Goal: Task Accomplishment & Management: Complete application form

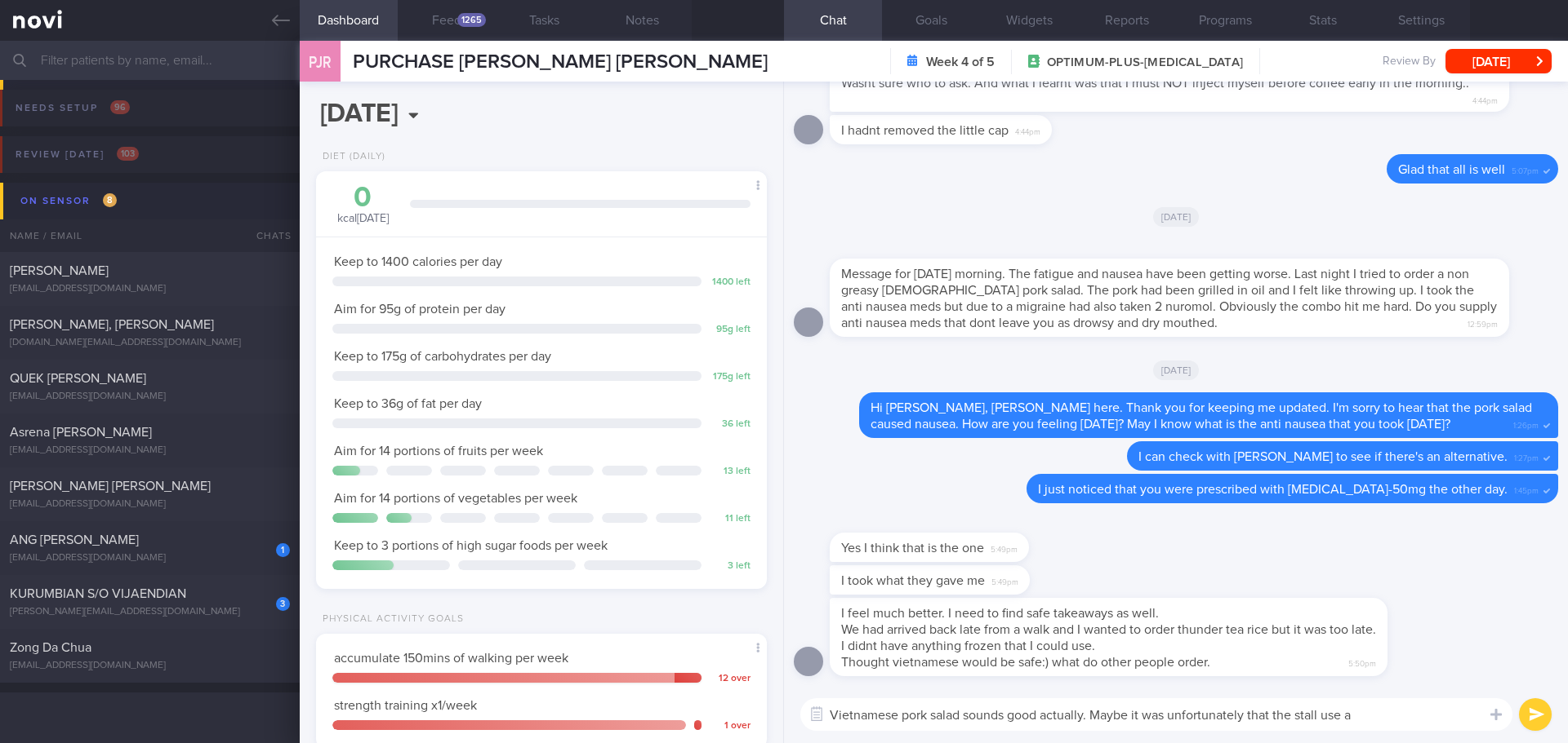
scroll to position [227, 410]
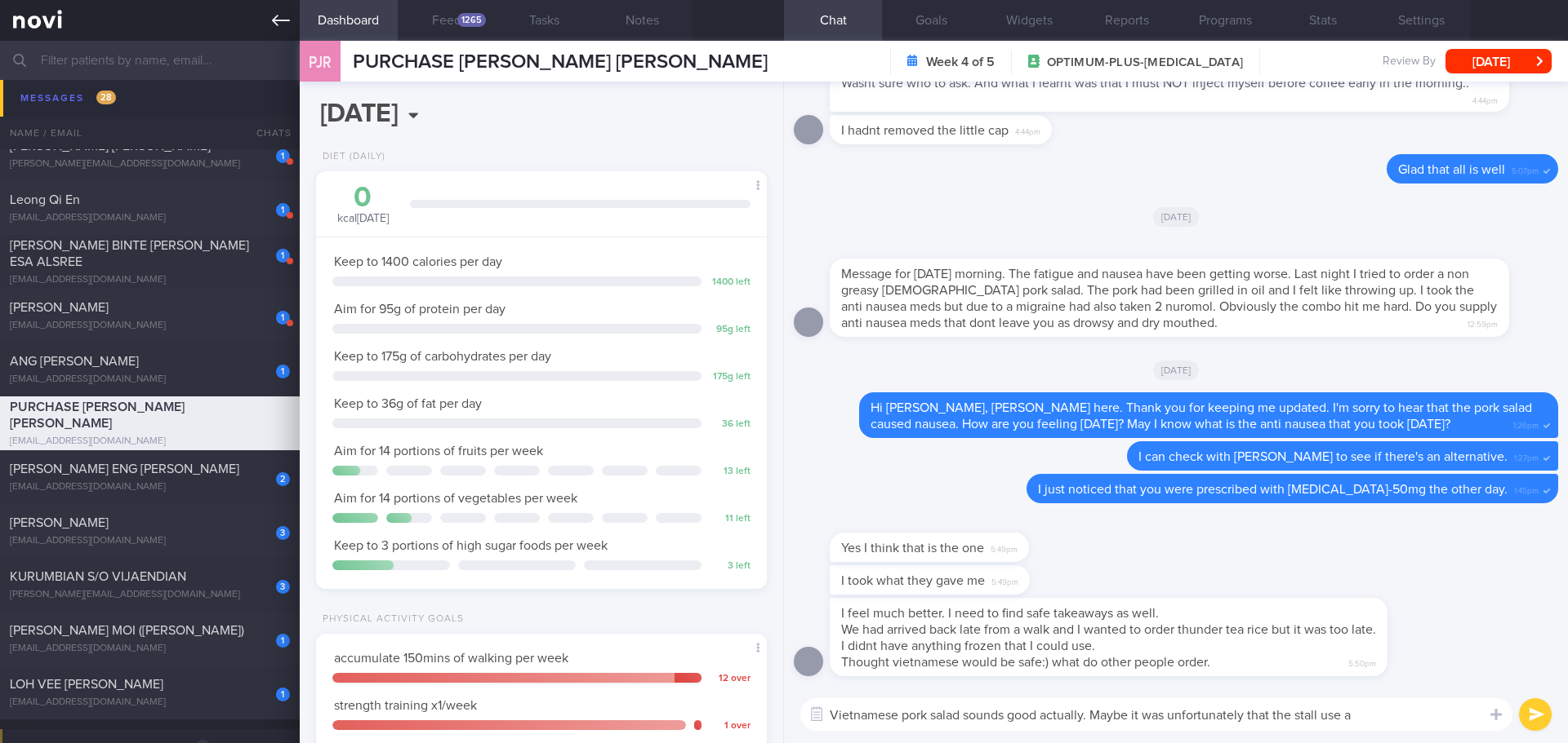
click at [276, 17] on icon at bounding box center [281, 20] width 18 height 12
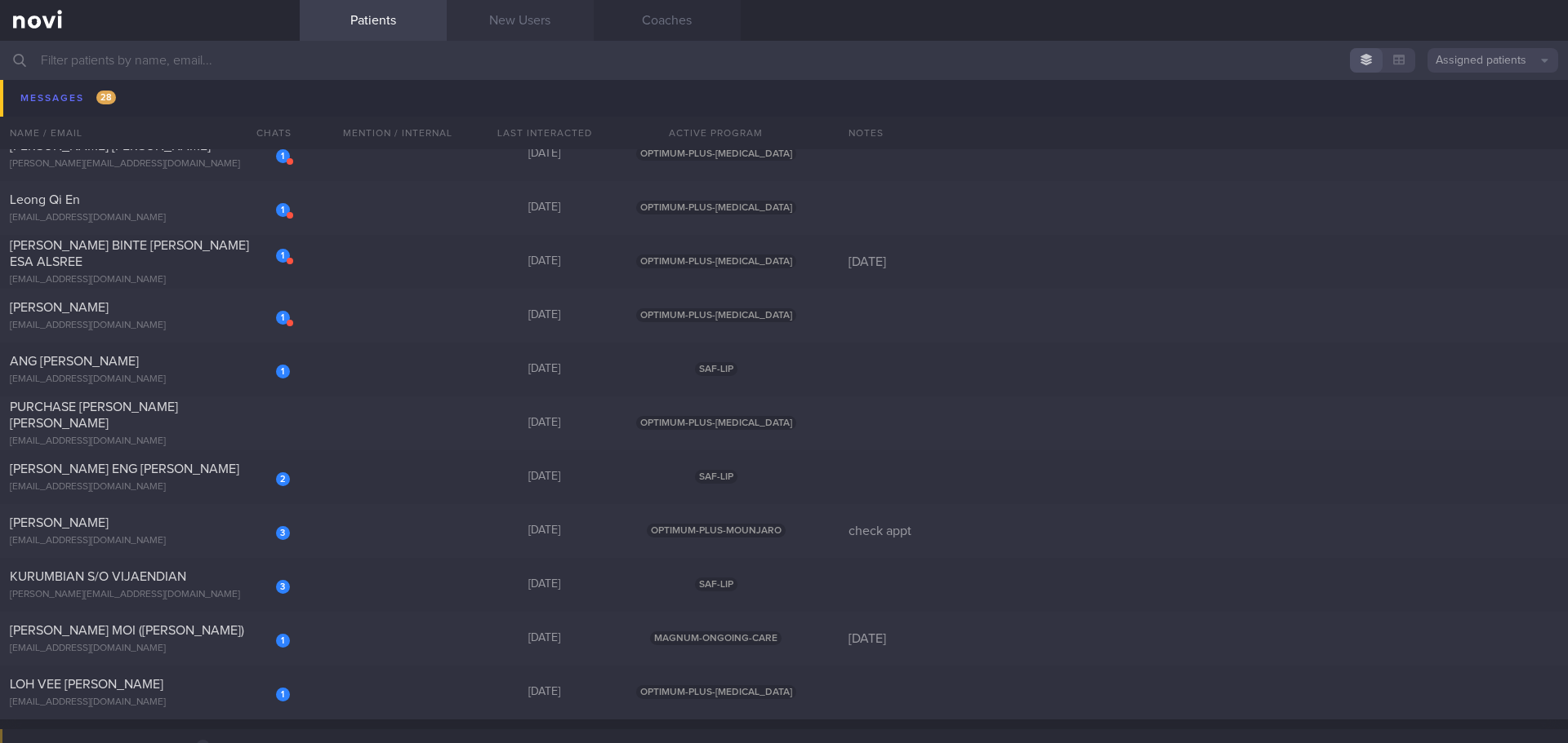
click at [502, 20] on link "New Users" at bounding box center [520, 20] width 147 height 40
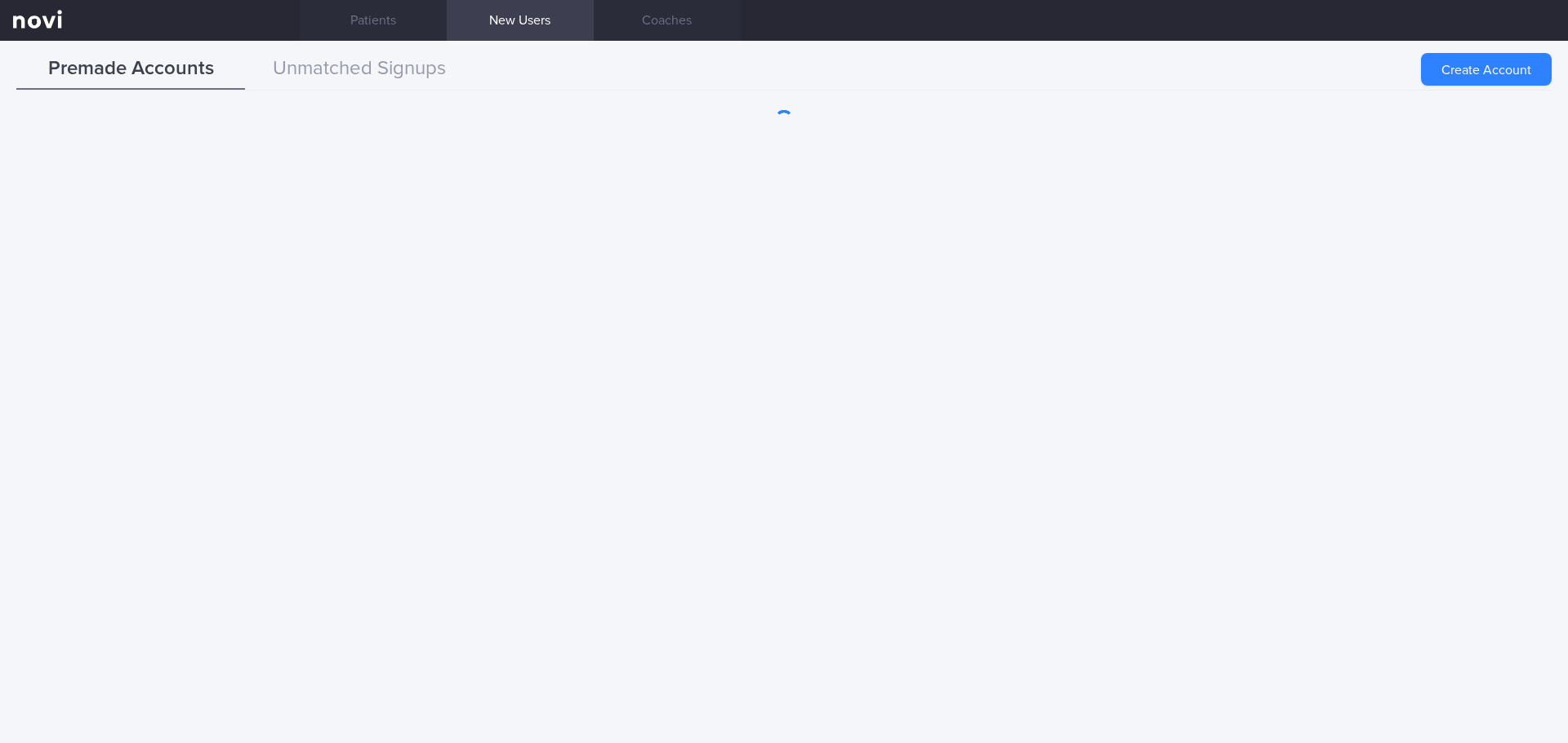
click at [1449, 69] on button "Create Account" at bounding box center [1485, 69] width 130 height 33
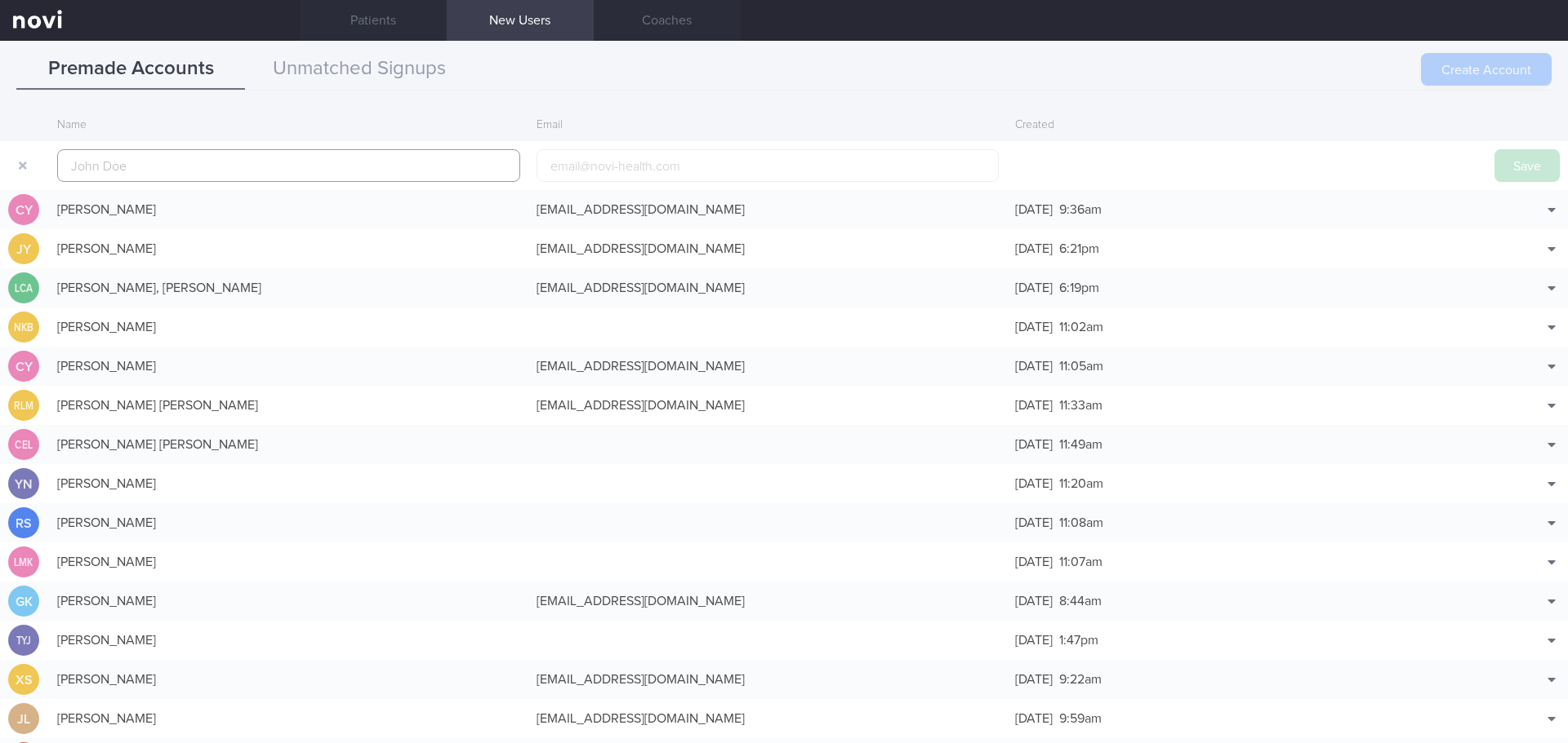
click at [149, 171] on input "text" at bounding box center [288, 166] width 463 height 33
paste input "[PERSON_NAME] [PERSON_NAME]"
type input "[PERSON_NAME] [PERSON_NAME]"
click at [1499, 167] on button "Save" at bounding box center [1527, 166] width 66 height 33
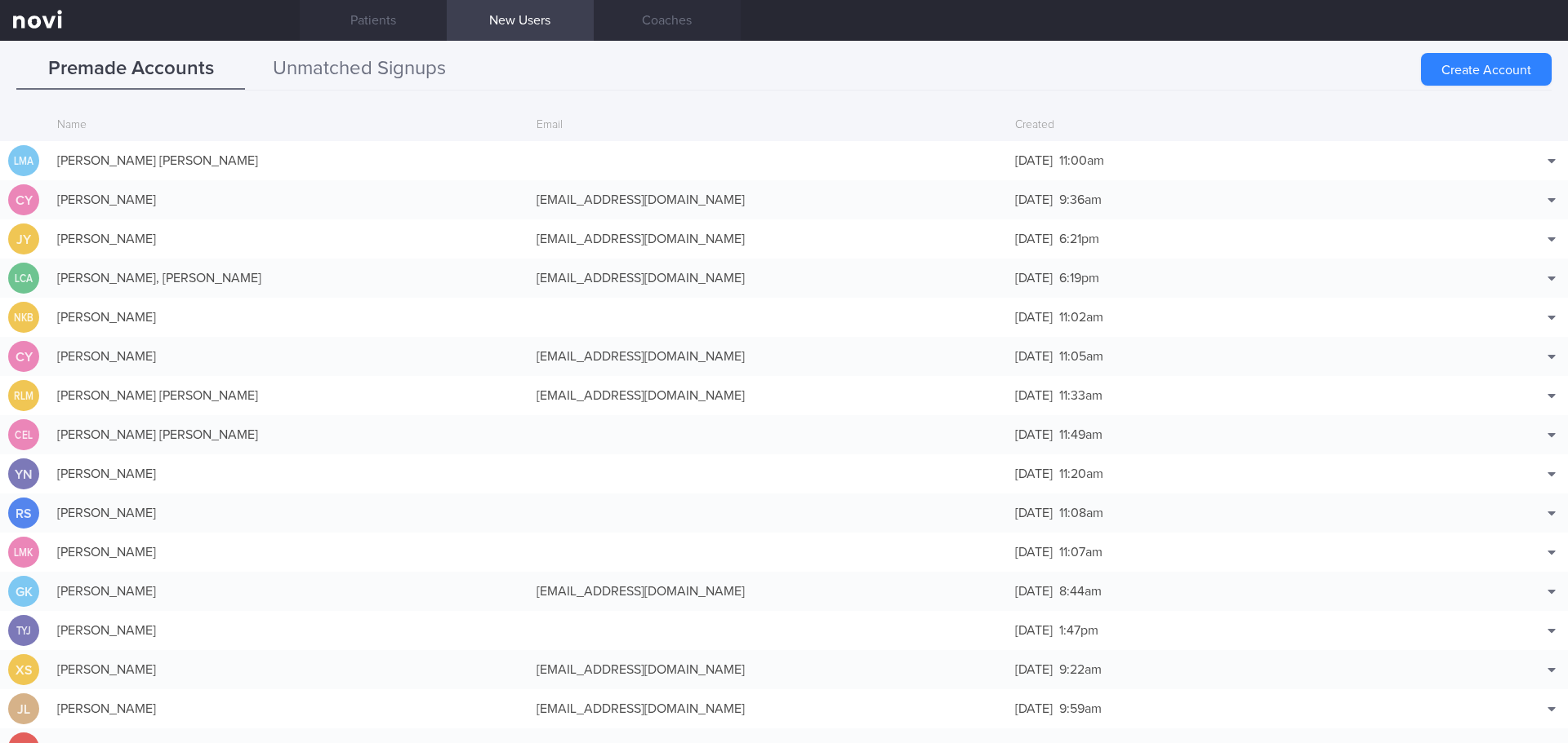
click at [336, 62] on button "Unmatched Signups" at bounding box center [359, 69] width 229 height 40
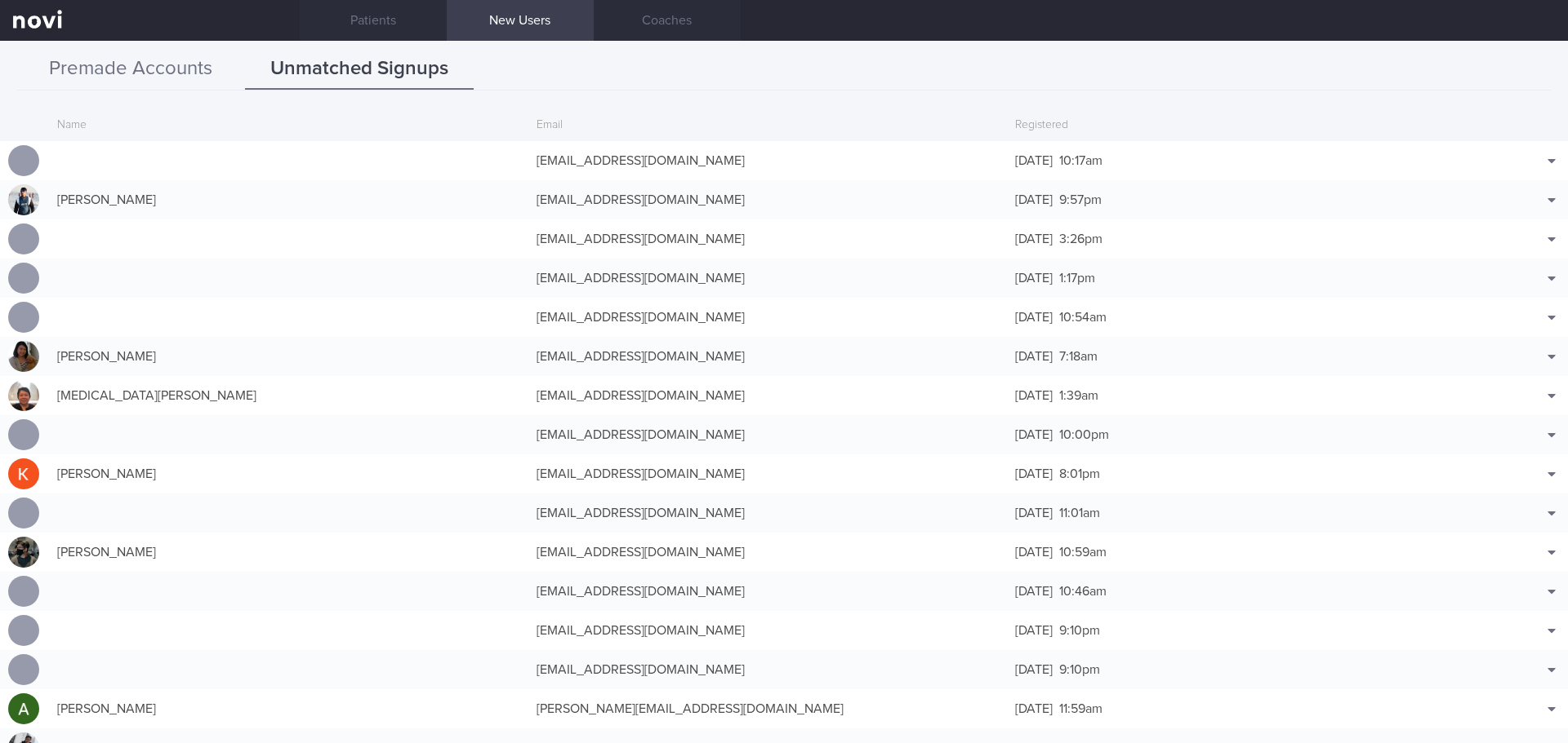
click at [203, 72] on button "Premade Accounts" at bounding box center [130, 69] width 229 height 40
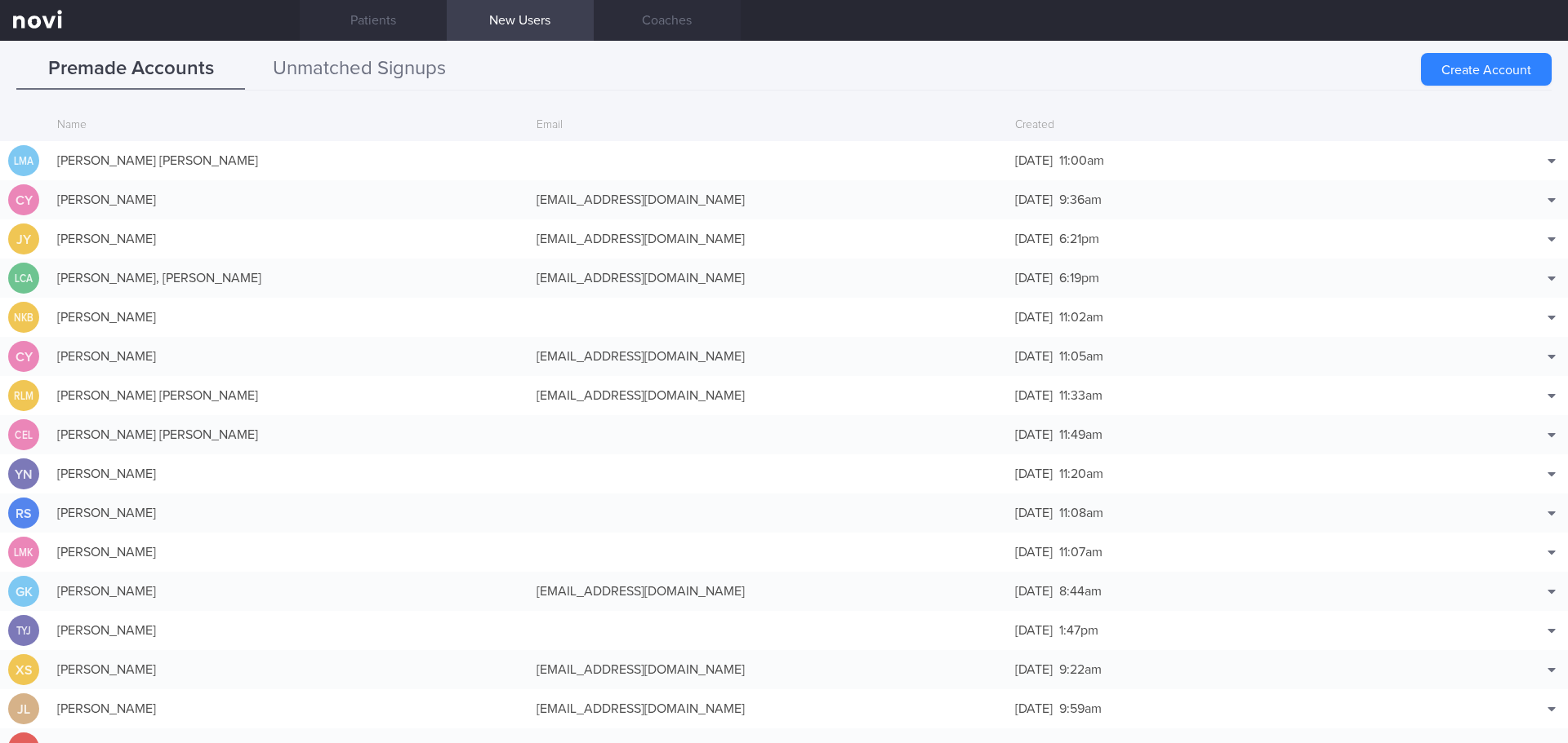
click at [355, 63] on button "Unmatched Signups" at bounding box center [359, 69] width 229 height 40
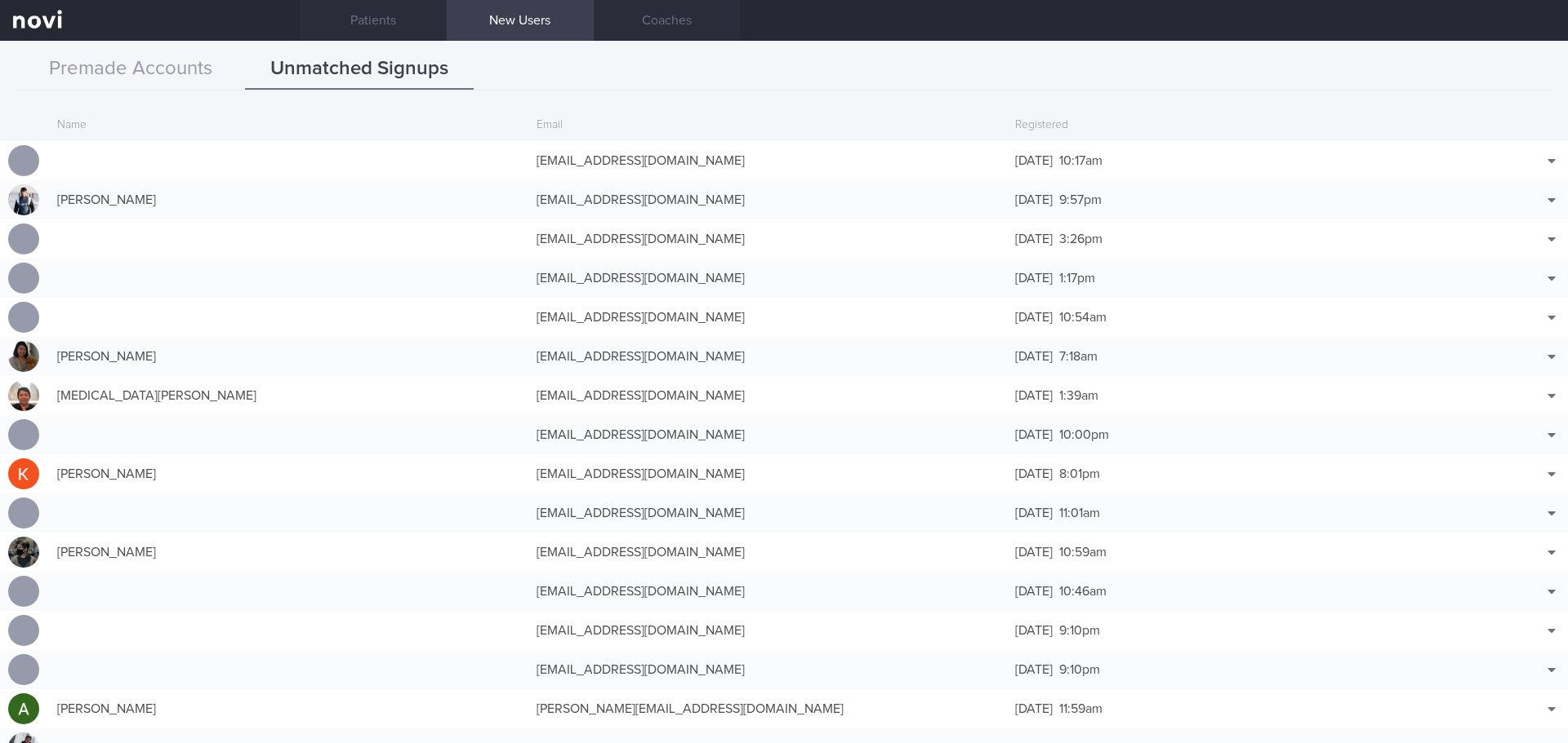
click at [721, 106] on div "Name Email Registered [EMAIL_ADDRESS][DOMAIN_NAME] [DATE] 10:17am Match with...…" at bounding box center [784, 421] width 1568 height 646
click at [678, 110] on div "Email" at bounding box center [768, 125] width 479 height 31
drag, startPoint x: 179, startPoint y: 72, endPoint x: 155, endPoint y: 76, distance: 24.3
click at [179, 72] on button "Premade Accounts" at bounding box center [130, 69] width 229 height 40
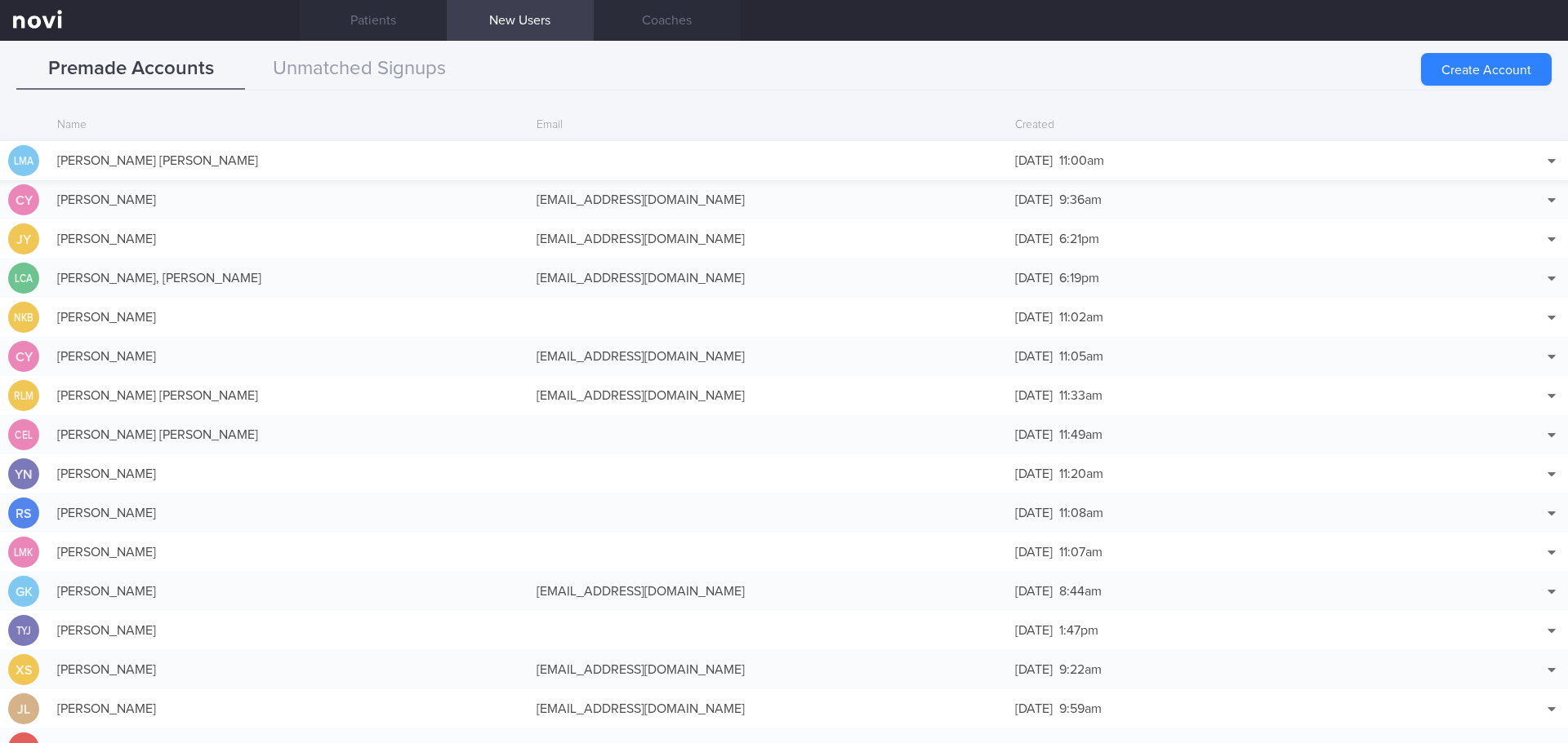
click at [393, 151] on div "[PERSON_NAME] [PERSON_NAME]" at bounding box center [288, 161] width 479 height 33
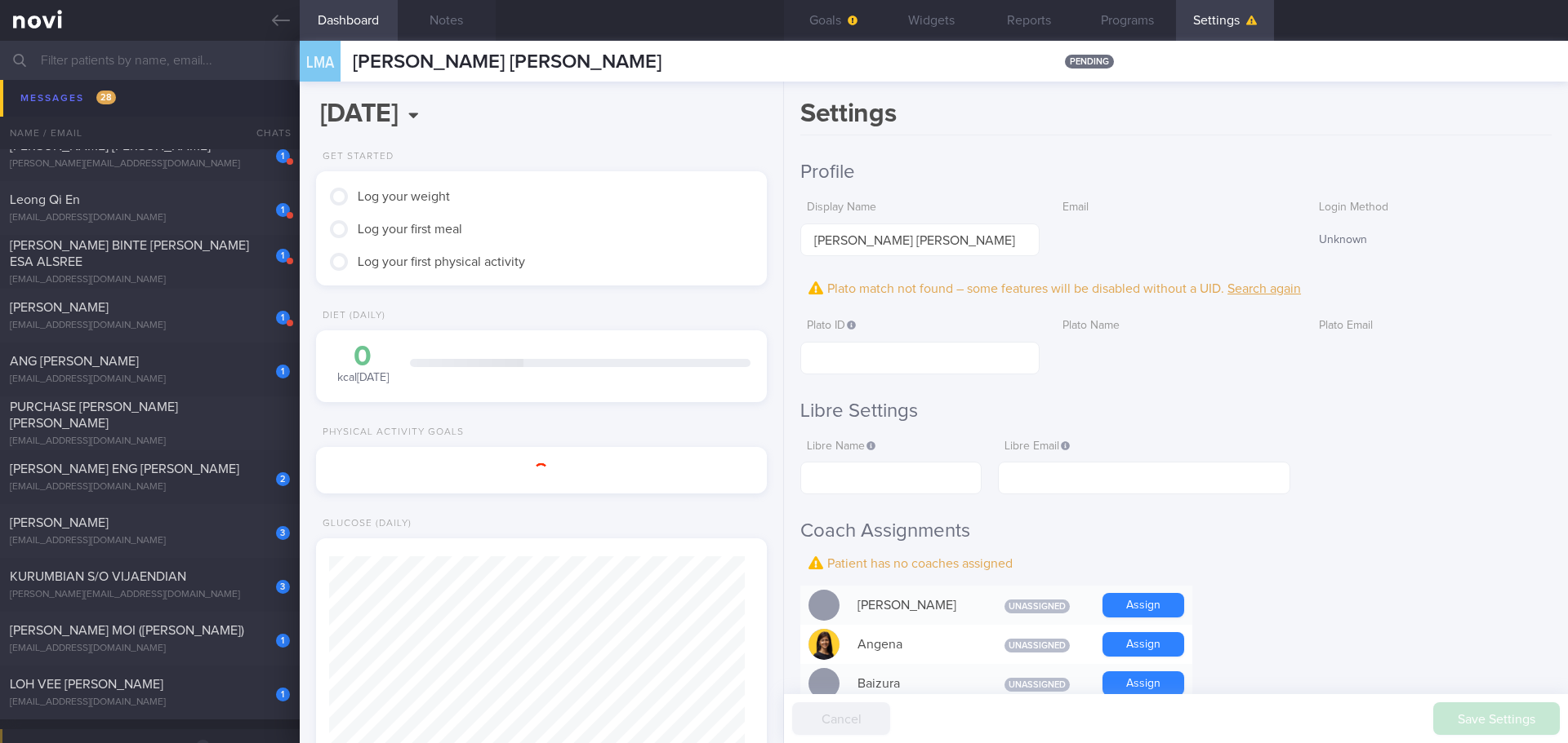
scroll to position [204, 410]
click at [1236, 141] on div "Settings Profile Display Name [PERSON_NAME] [PERSON_NAME] Email Login Method Un…" at bounding box center [1176, 412] width 784 height 662
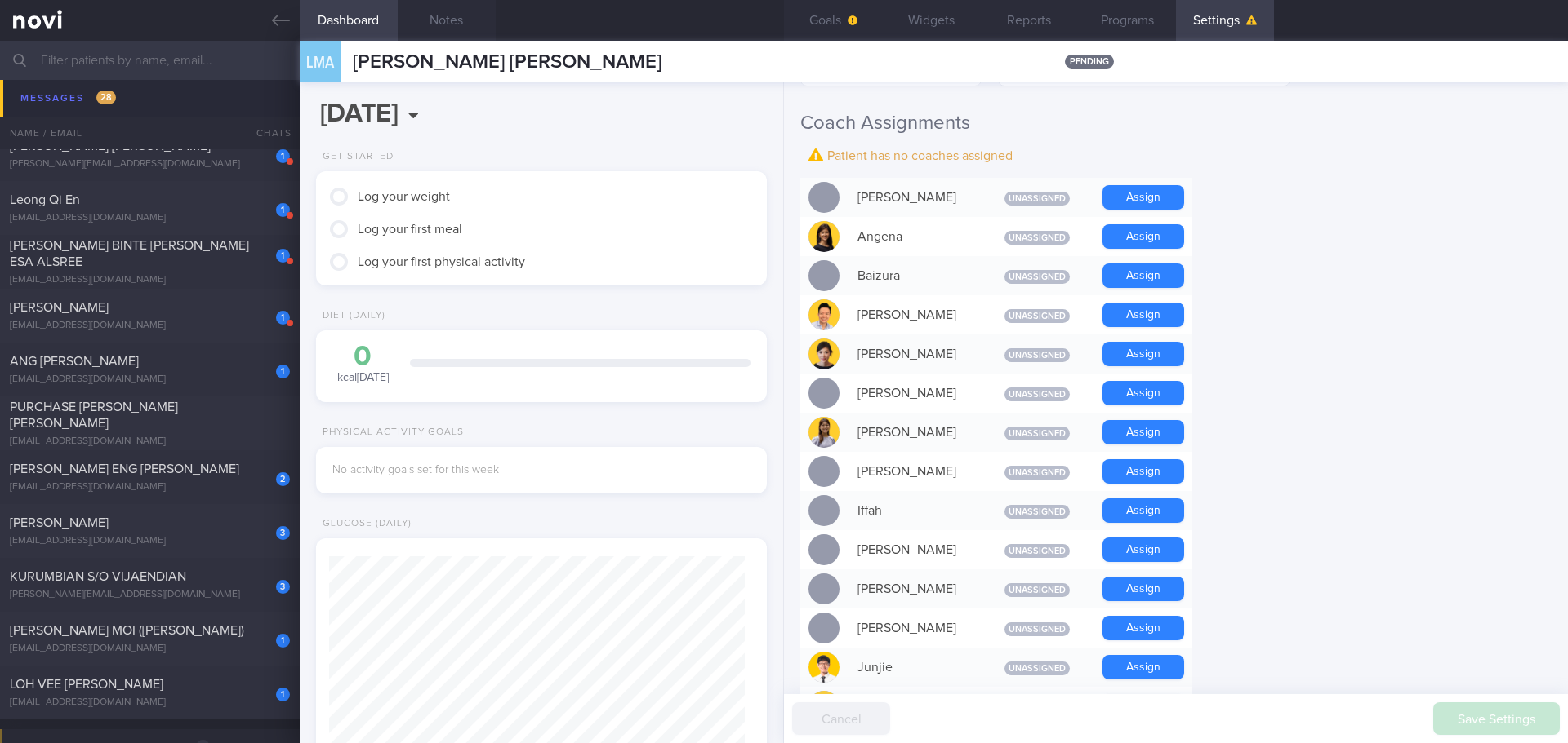
scroll to position [207, 417]
click at [1151, 438] on button "Assign" at bounding box center [1143, 432] width 82 height 24
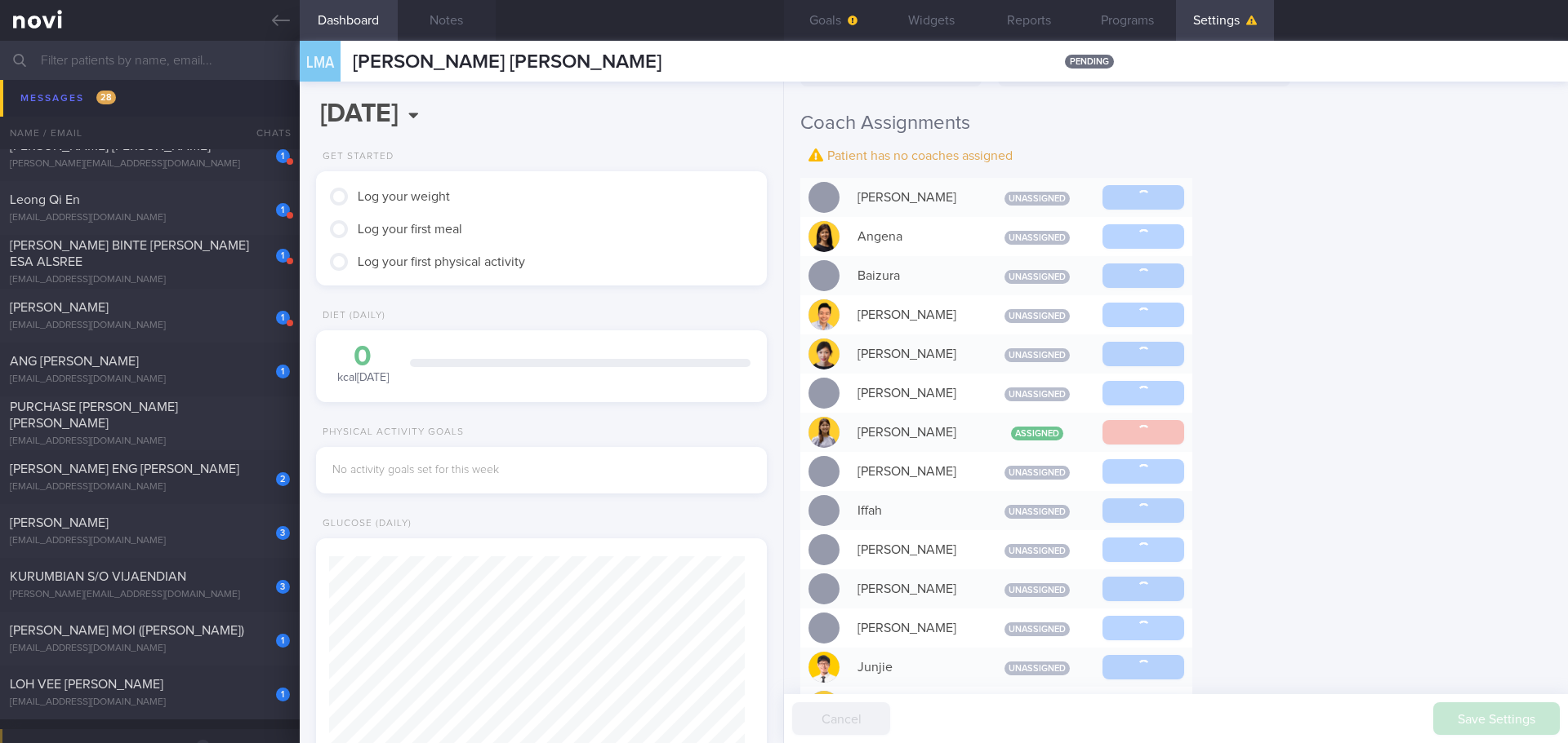
click at [1308, 452] on div "Settings Profile Display Name [PERSON_NAME] [PERSON_NAME] Email Login Method Un…" at bounding box center [1176, 412] width 784 height 662
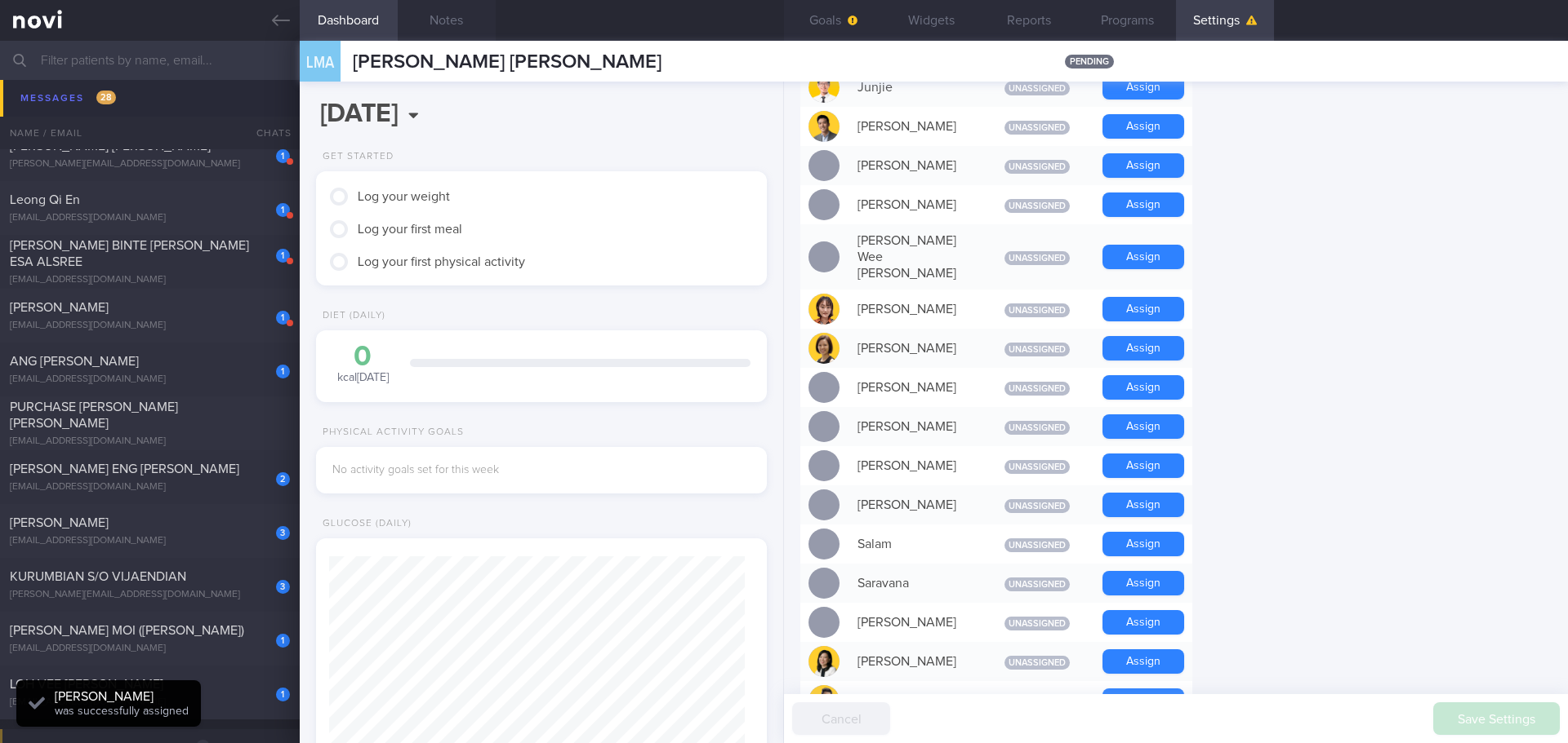
scroll to position [1061, 0]
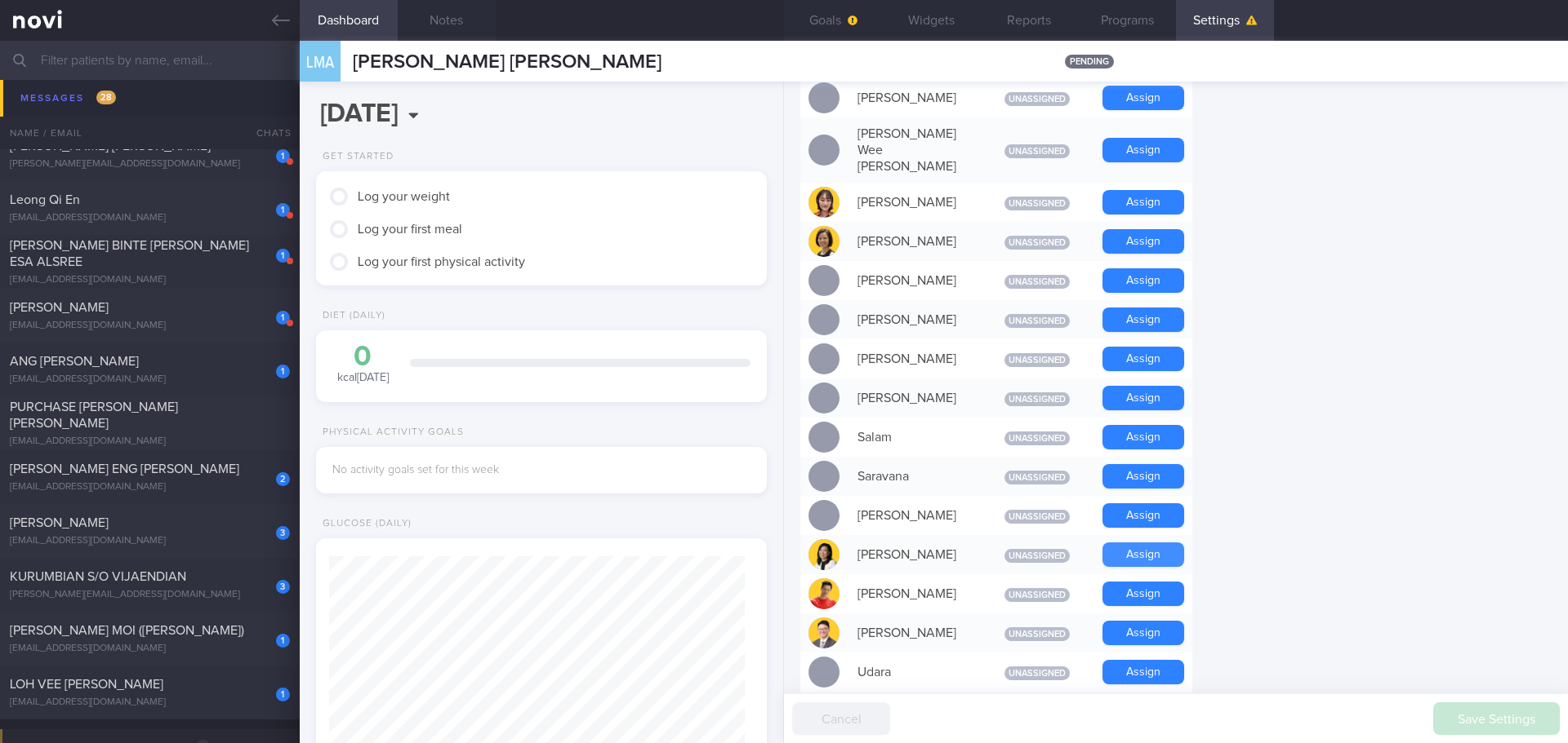
click at [1132, 543] on button "Assign" at bounding box center [1143, 554] width 82 height 24
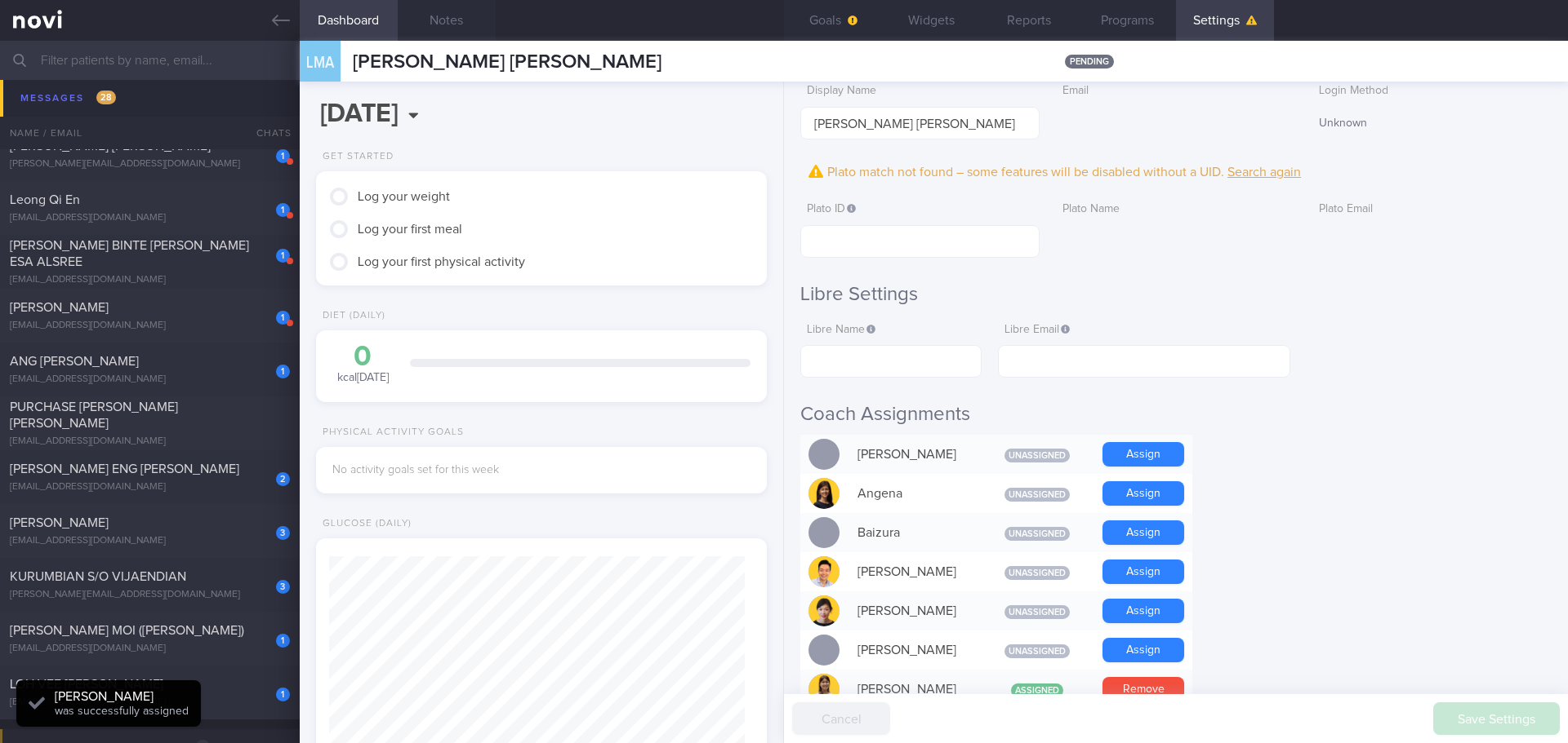
scroll to position [0, 0]
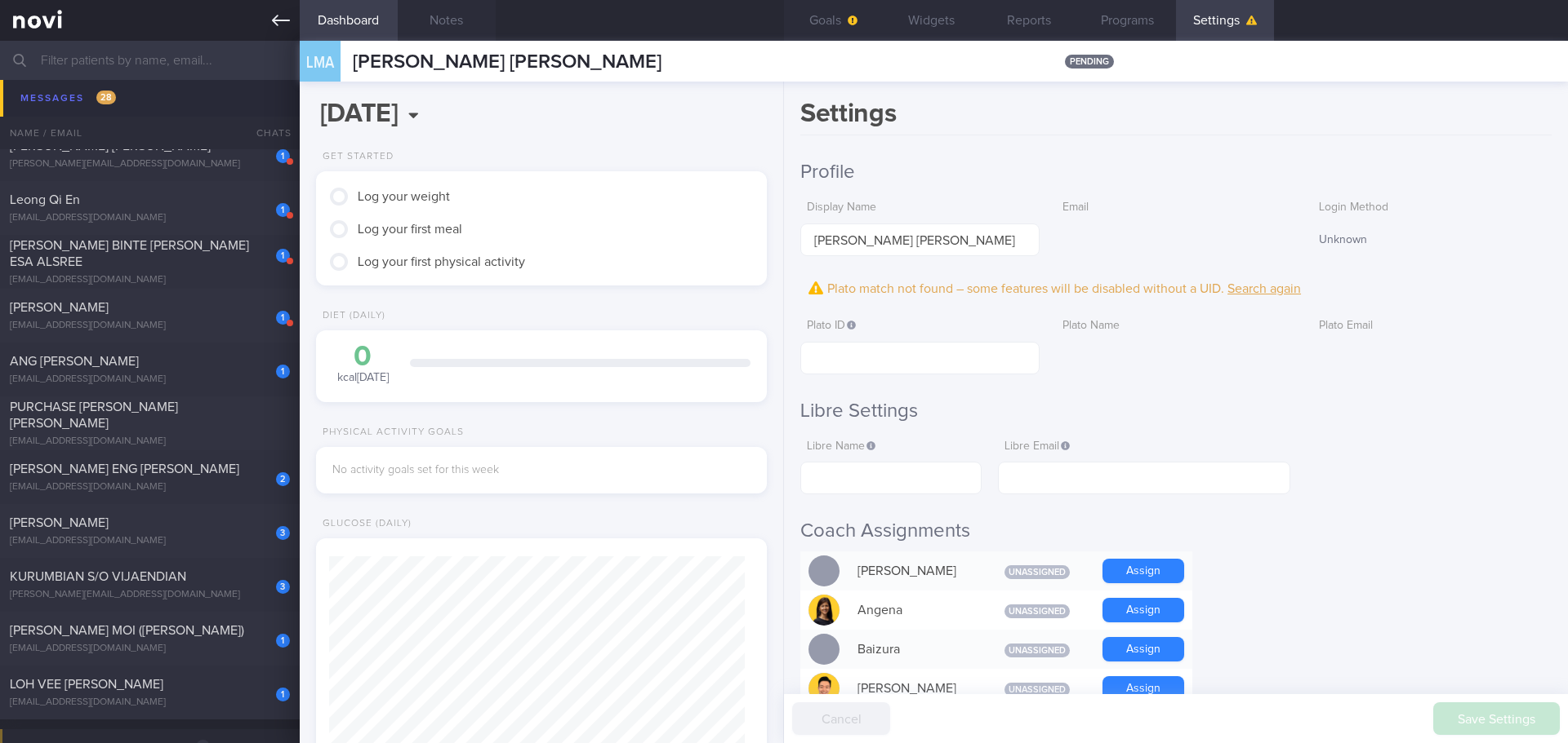
click at [274, 23] on icon at bounding box center [281, 20] width 18 height 18
click at [284, 22] on icon at bounding box center [281, 20] width 18 height 18
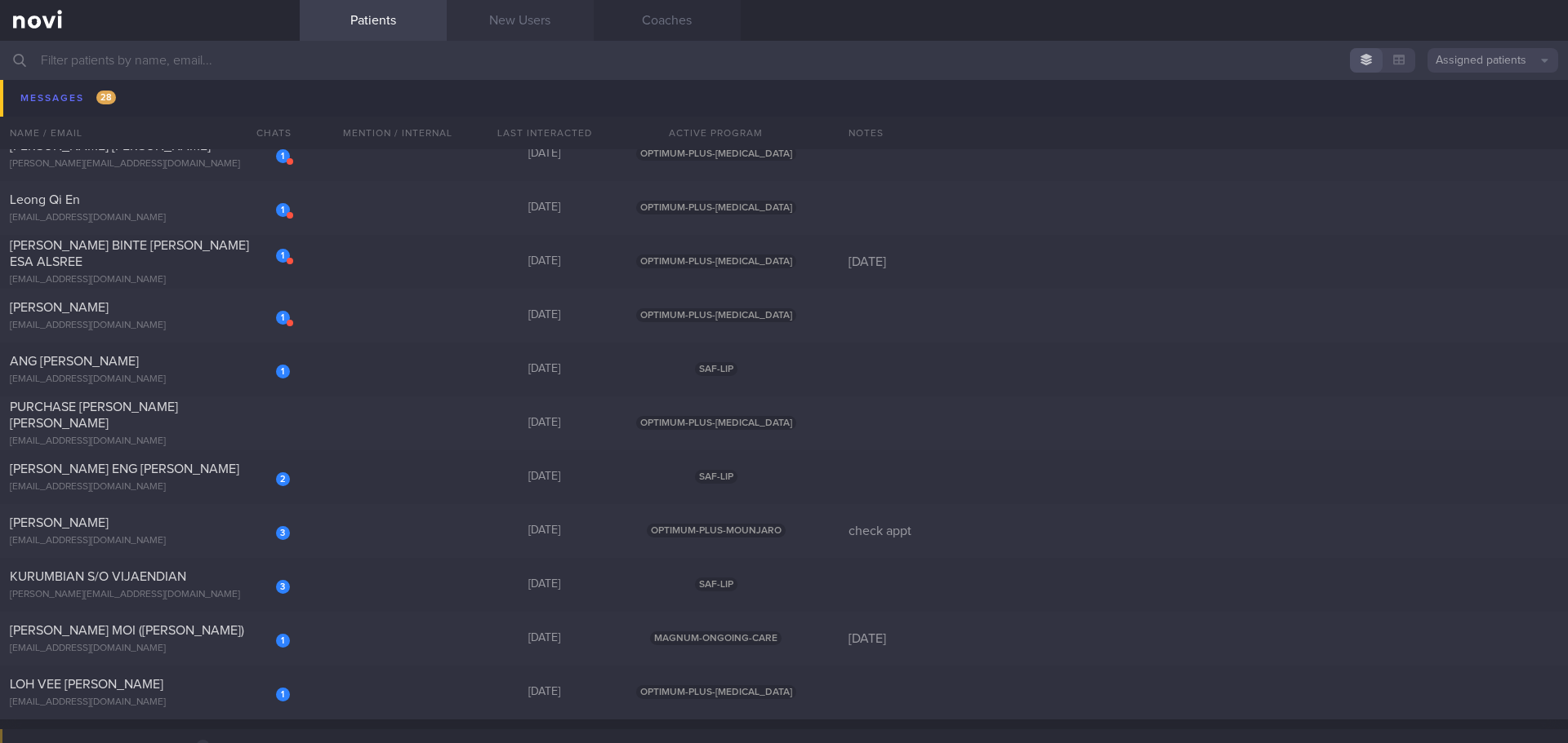
drag, startPoint x: 490, startPoint y: 23, endPoint x: 527, endPoint y: 13, distance: 38.3
click at [490, 22] on link "New Users" at bounding box center [520, 20] width 147 height 40
click at [527, 13] on link "New Users" at bounding box center [520, 20] width 147 height 40
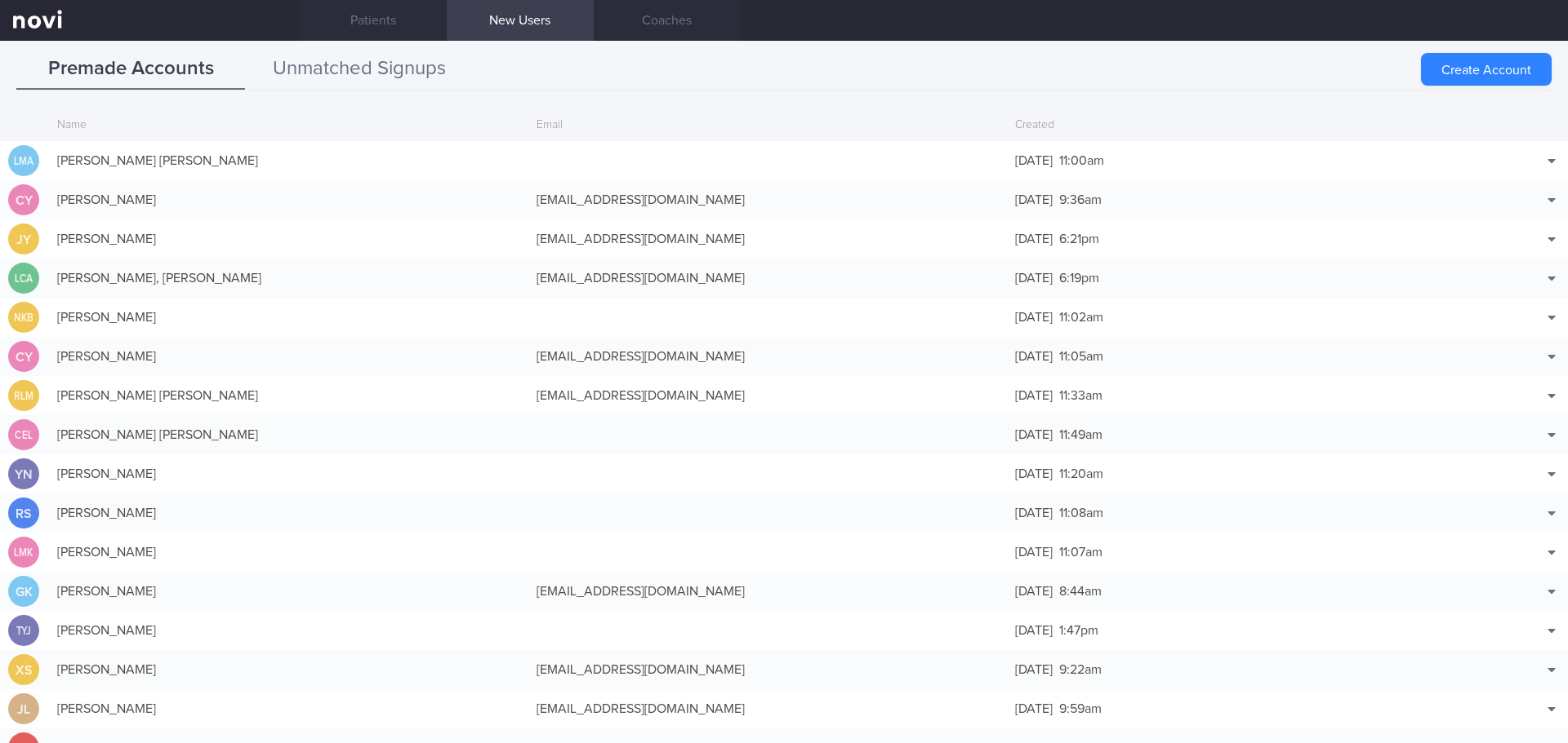
click at [371, 62] on button "Unmatched Signups" at bounding box center [359, 69] width 229 height 40
click at [379, 69] on button "Unmatched Signups" at bounding box center [359, 69] width 229 height 40
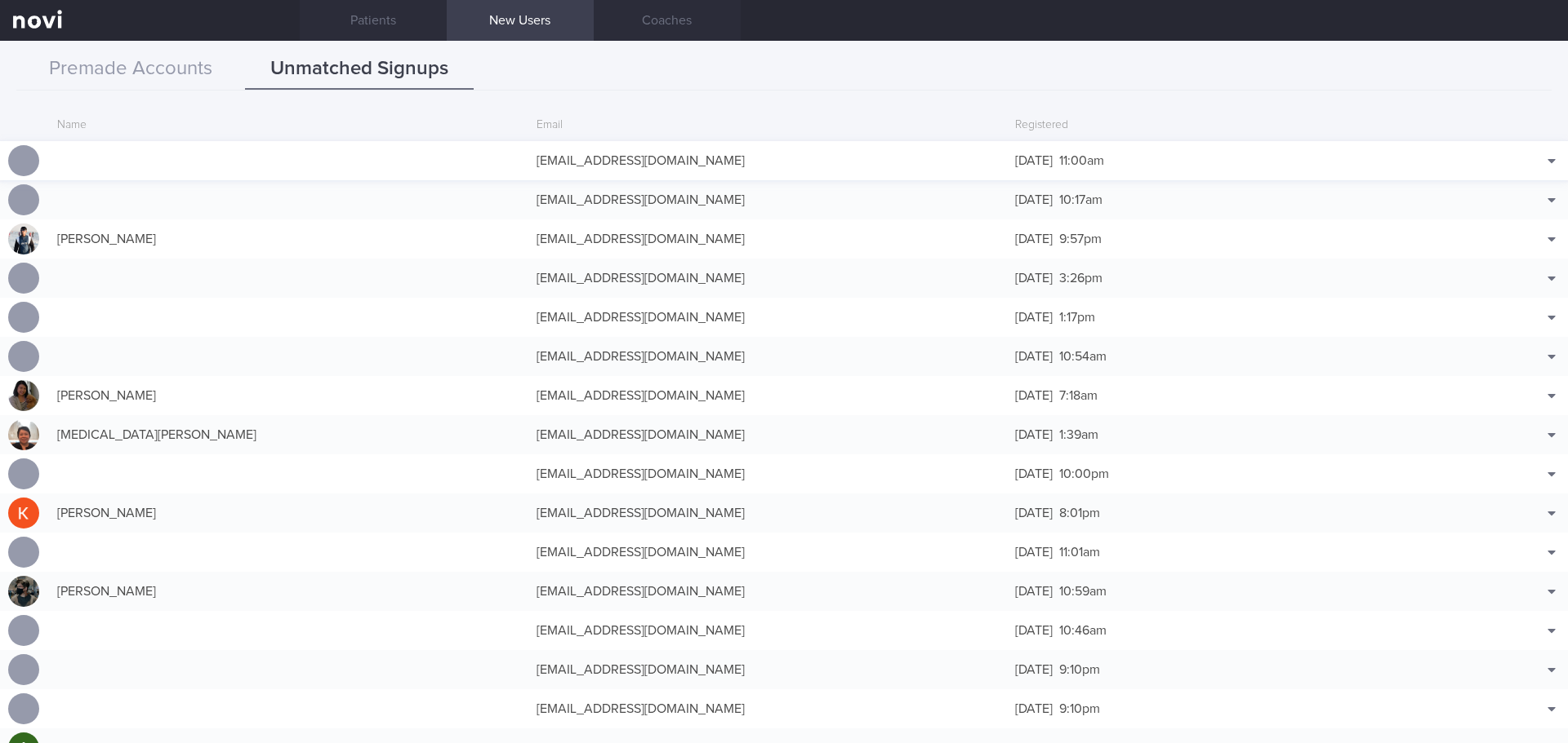
scroll to position [40, 0]
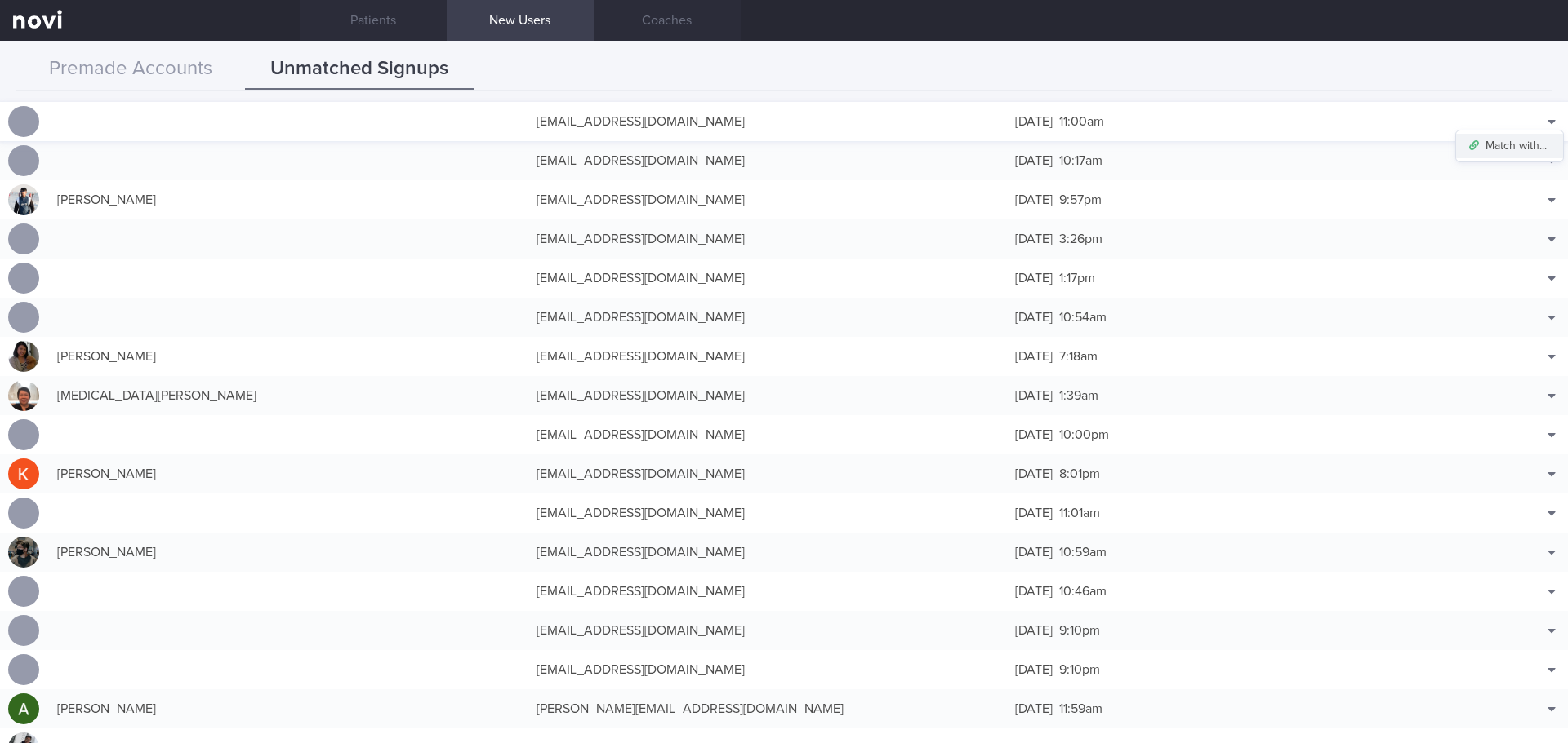
click at [1500, 142] on button "Match with..." at bounding box center [1509, 146] width 107 height 24
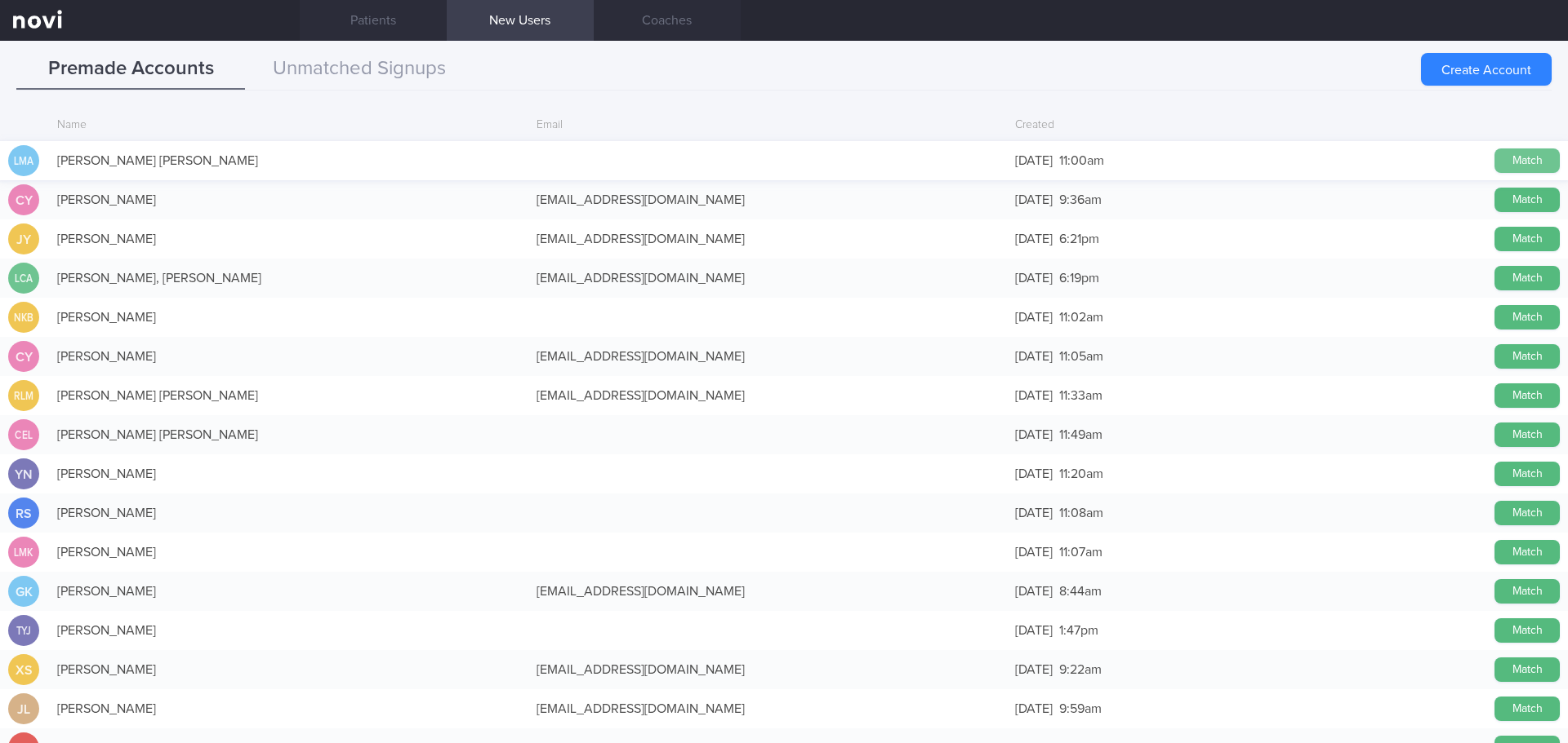
click at [1525, 158] on button "Match" at bounding box center [1527, 160] width 66 height 24
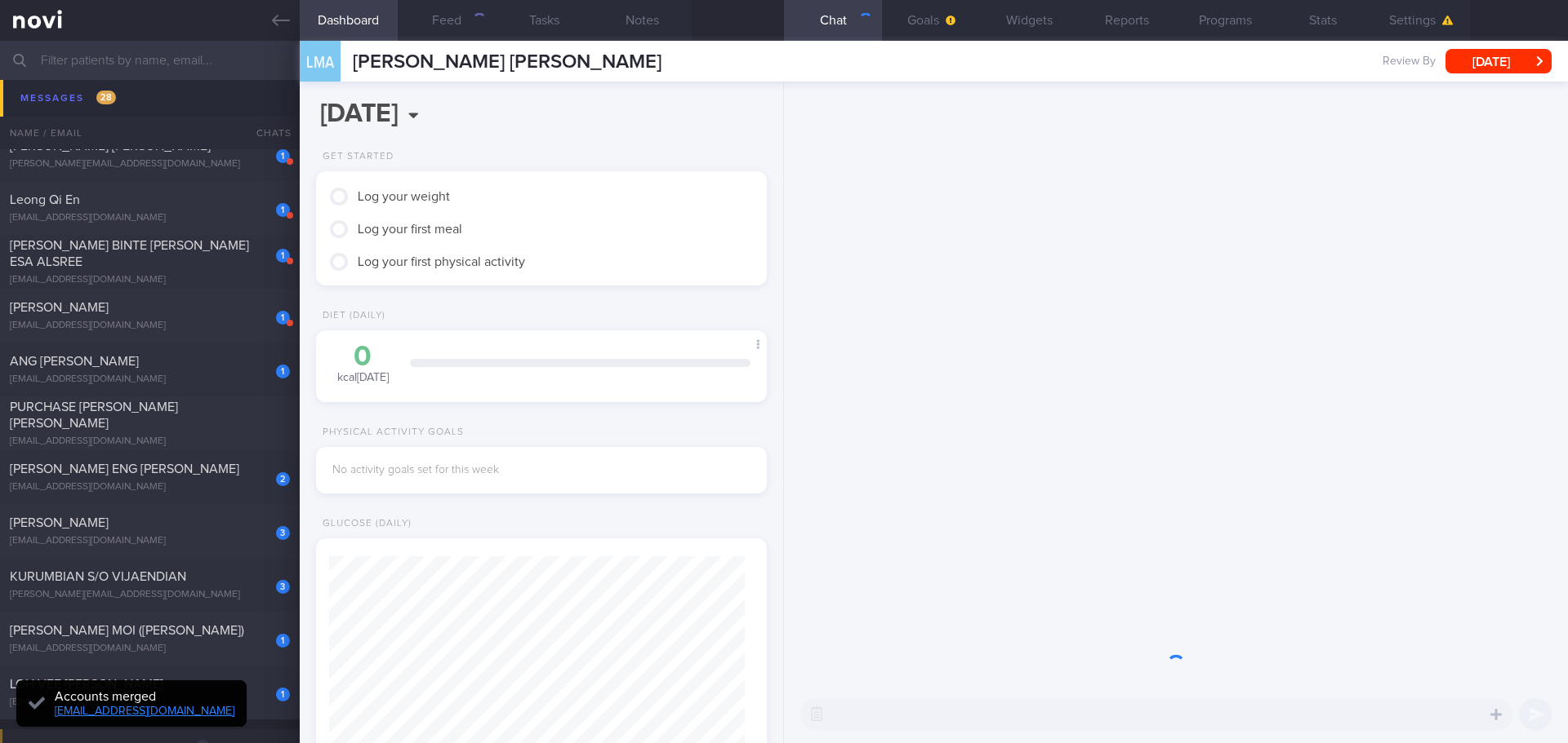
scroll to position [204, 410]
